Goal: Task Accomplishment & Management: Manage account settings

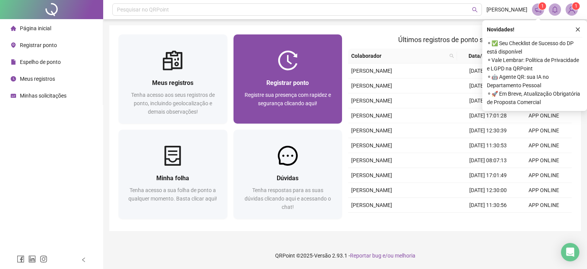
click at [269, 68] on div at bounding box center [287, 60] width 109 height 20
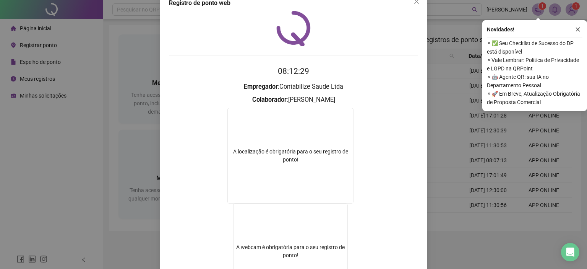
scroll to position [38, 0]
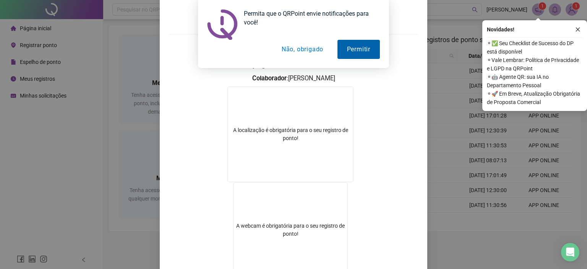
click at [346, 49] on button "Permitir" at bounding box center [358, 49] width 42 height 19
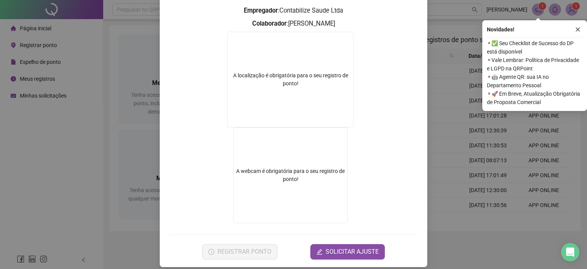
scroll to position [99, 0]
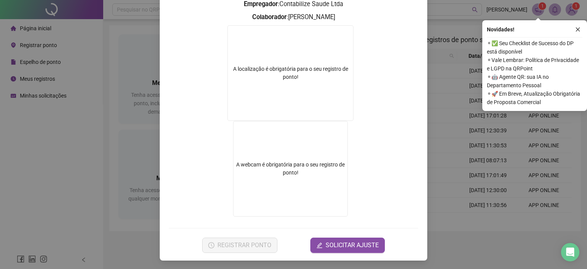
click at [257, 151] on video at bounding box center [290, 169] width 115 height 96
drag, startPoint x: 257, startPoint y: 151, endPoint x: 265, endPoint y: 108, distance: 43.2
click at [257, 151] on video at bounding box center [290, 169] width 115 height 96
drag, startPoint x: 264, startPoint y: 107, endPoint x: 435, endPoint y: 20, distance: 191.7
click at [435, 20] on div "Registro de ponto web 08:14:12 Empregador : Contabilize Saude Ltda Colaborador …" at bounding box center [293, 134] width 587 height 269
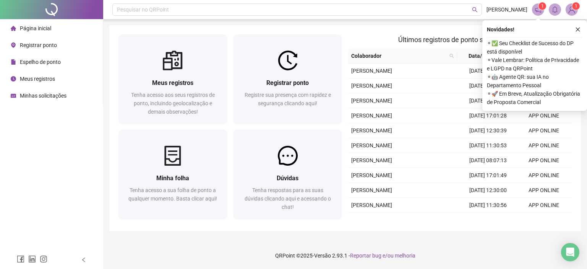
click at [570, 17] on header "Pesquisar no QRPoint [PERSON_NAME] 1 1" at bounding box center [345, 9] width 484 height 19
click at [570, 13] on img at bounding box center [571, 9] width 11 height 11
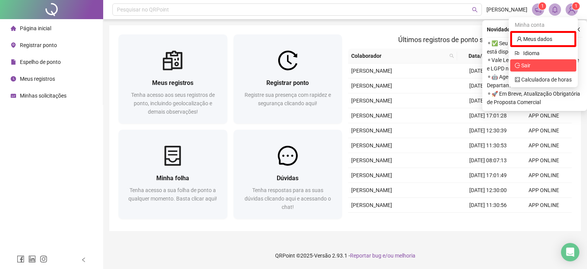
click at [525, 66] on span "Sair" at bounding box center [525, 65] width 9 height 6
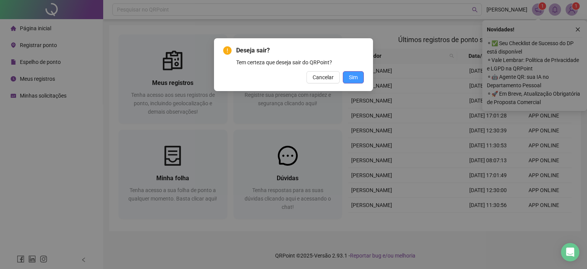
click at [350, 78] on span "Sim" at bounding box center [353, 77] width 9 height 8
